Goal: Find specific page/section: Find specific page/section

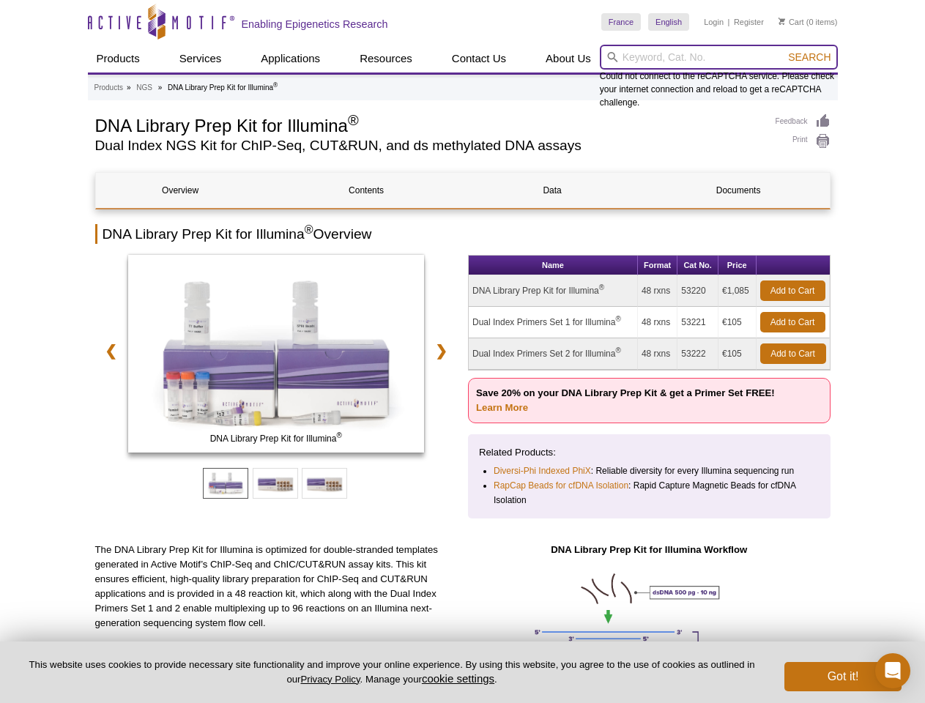
click at [718, 57] on input "search" at bounding box center [719, 57] width 238 height 25
click at [809, 57] on span "Search" at bounding box center [809, 57] width 42 height 12
click at [108, 351] on link "❮" at bounding box center [110, 351] width 31 height 34
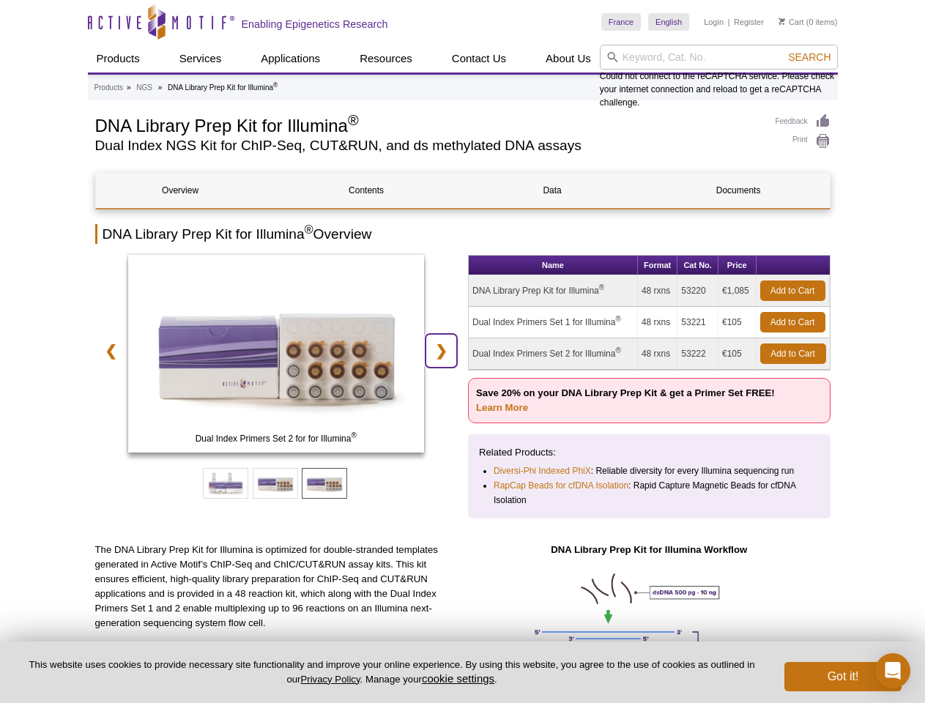
click at [444, 351] on link "❯" at bounding box center [440, 351] width 31 height 34
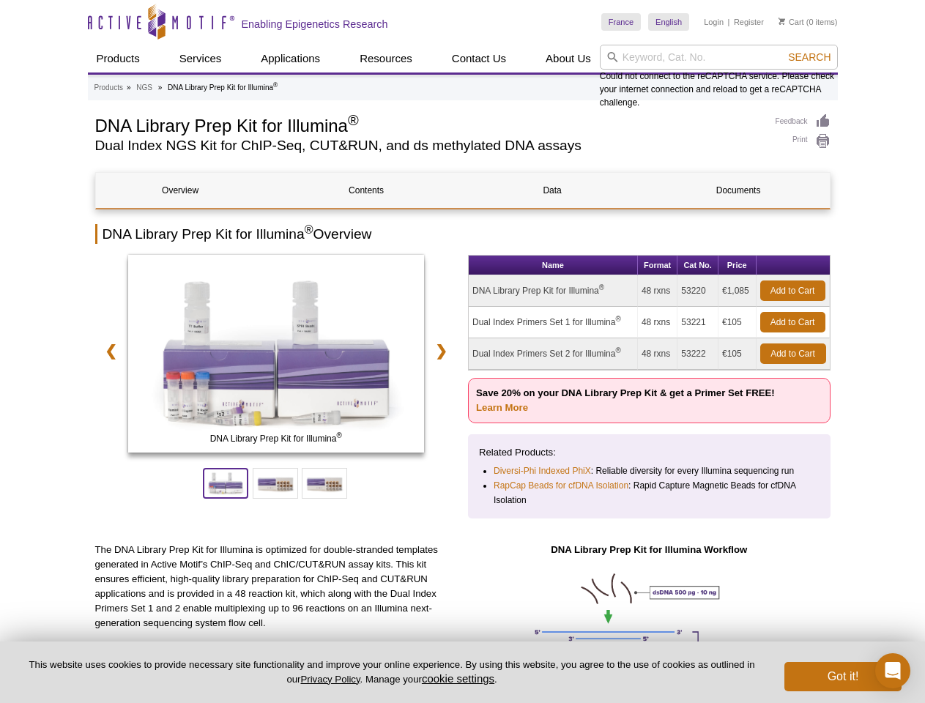
click at [226, 483] on span at bounding box center [225, 483] width 45 height 31
click at [275, 483] on span at bounding box center [275, 483] width 45 height 31
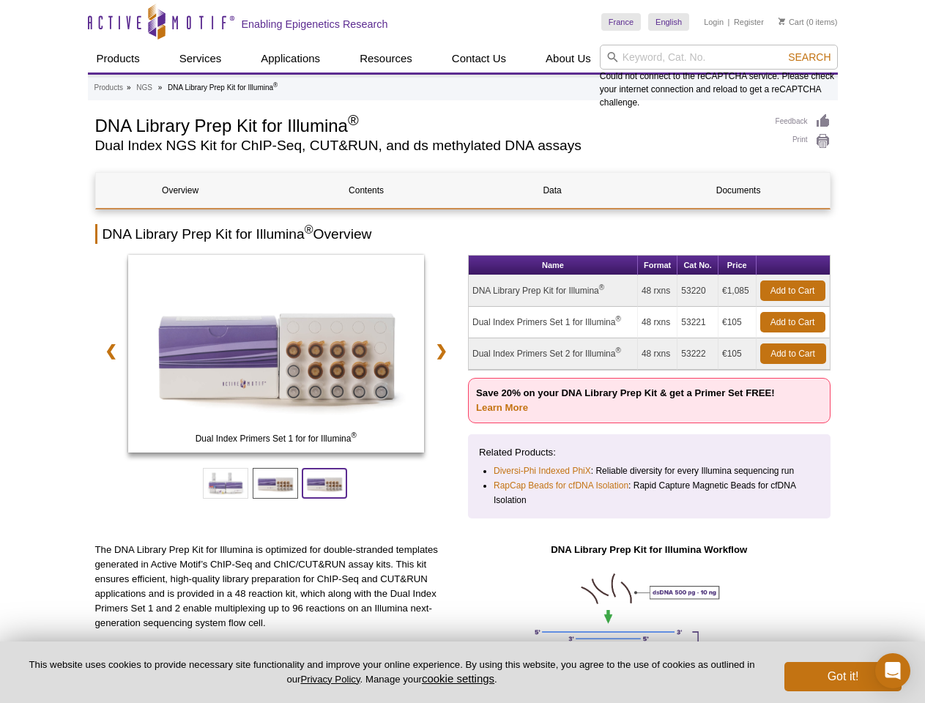
click at [324, 483] on span at bounding box center [324, 483] width 45 height 31
click at [461, 678] on button "cookie settings" at bounding box center [458, 678] width 72 height 12
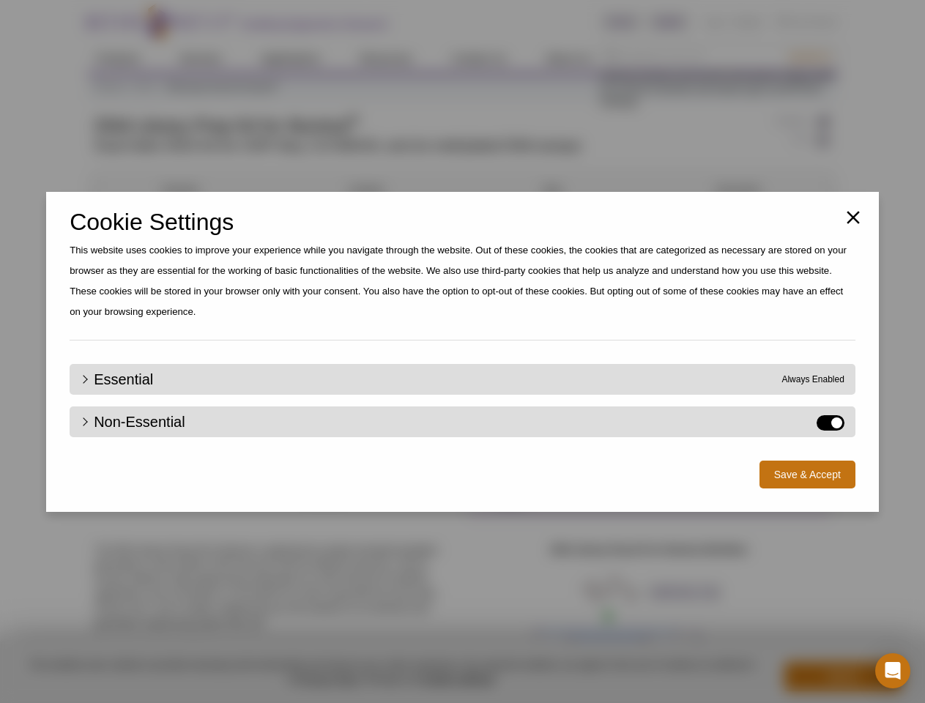
click at [843, 677] on div "Close Cookie Settings This website uses cookies to improve your experience whil…" at bounding box center [462, 351] width 925 height 703
click at [893, 671] on icon "Open Intercom Messenger" at bounding box center [892, 671] width 15 height 18
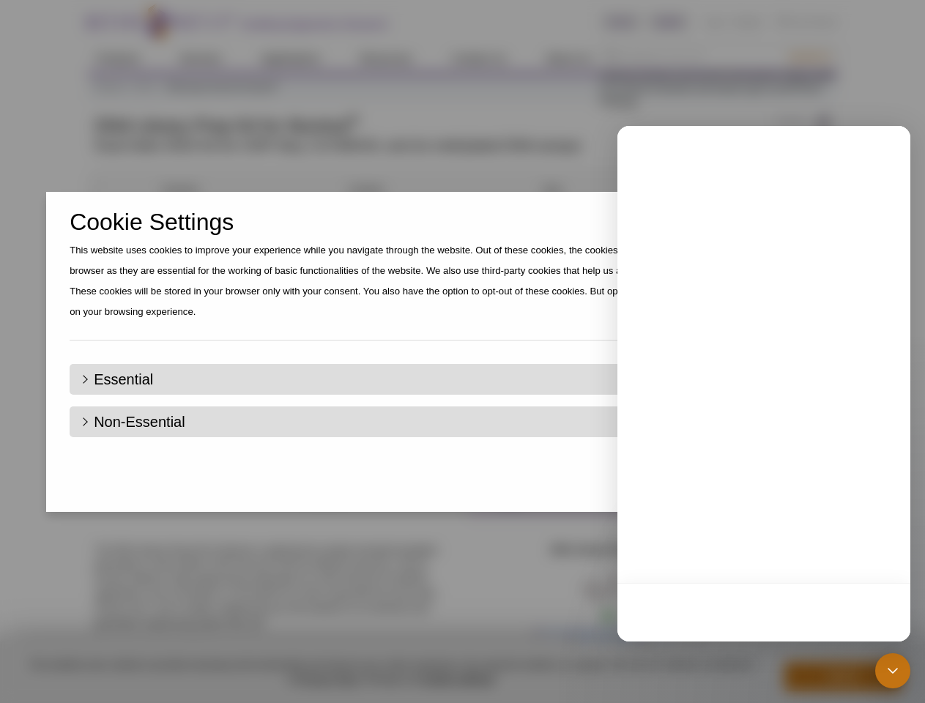
click at [809, 57] on div "Close Cookie Settings This website uses cookies to improve your experience whil…" at bounding box center [462, 351] width 925 height 703
